Goal: Use online tool/utility

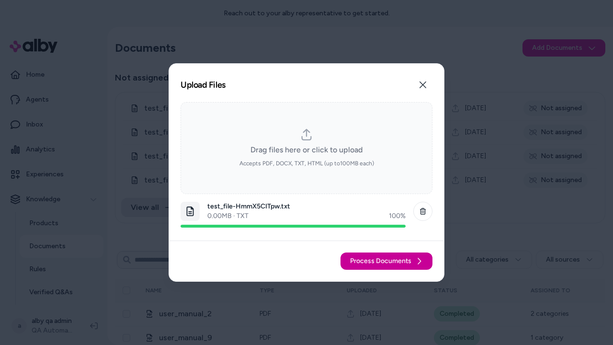
click at [387, 261] on span "Process Documents" at bounding box center [380, 261] width 61 height 10
